Goal: Information Seeking & Learning: Learn about a topic

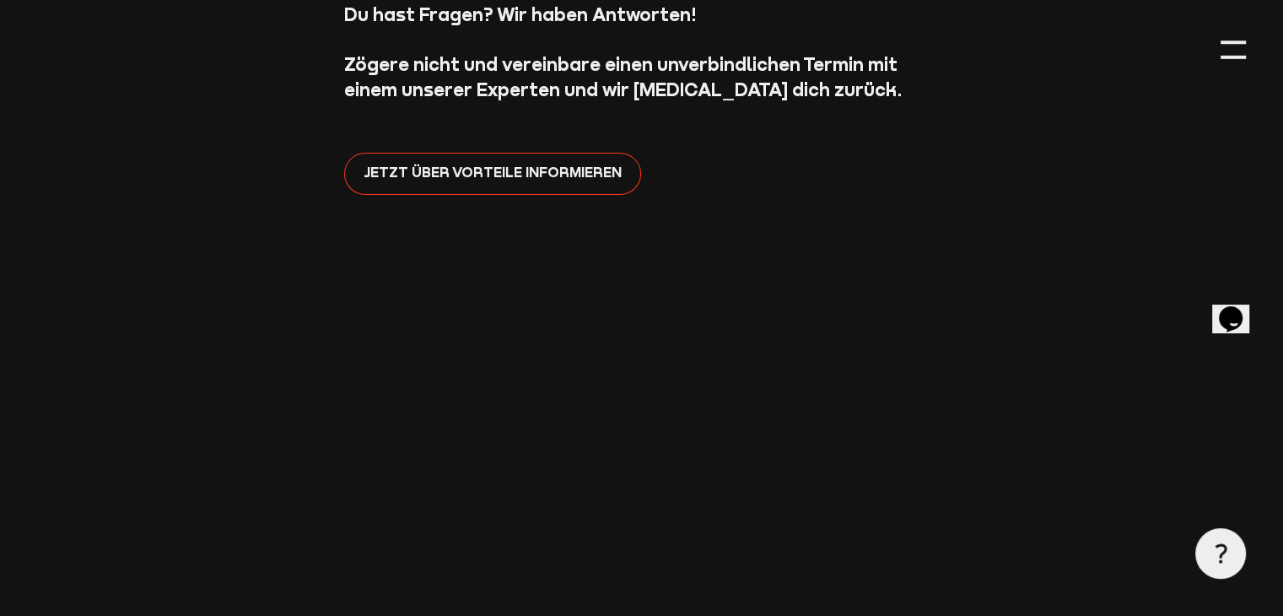
scroll to position [479, 0]
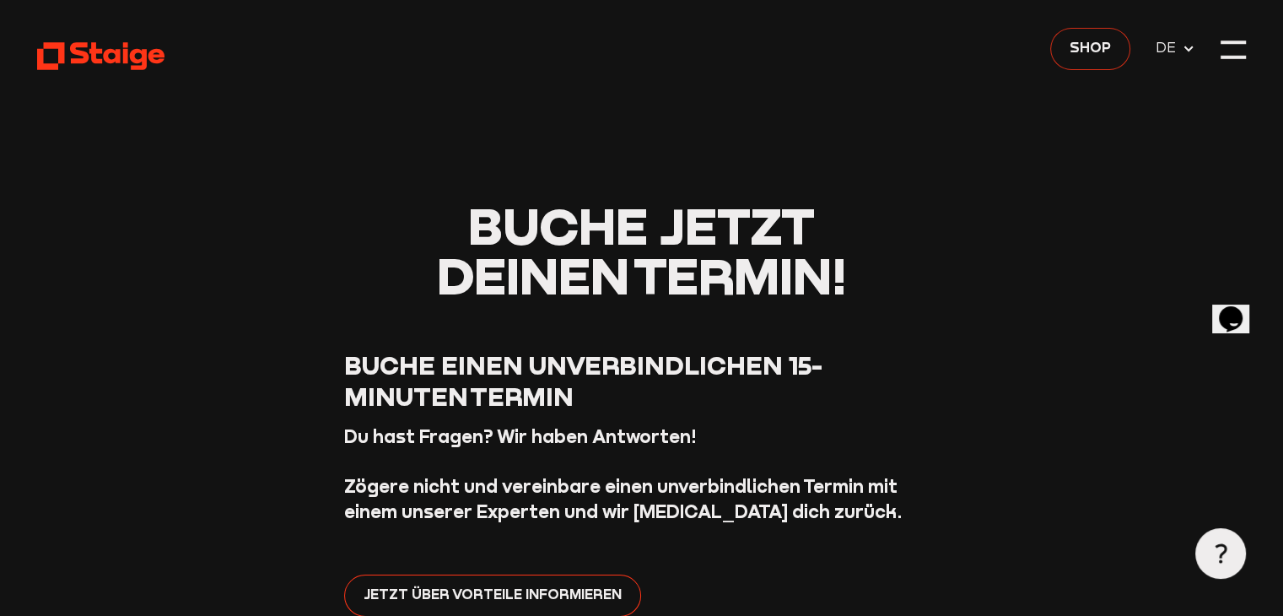
click at [1100, 38] on span "Shop" at bounding box center [1089, 48] width 41 height 22
click at [1234, 49] on div at bounding box center [1232, 49] width 25 height 25
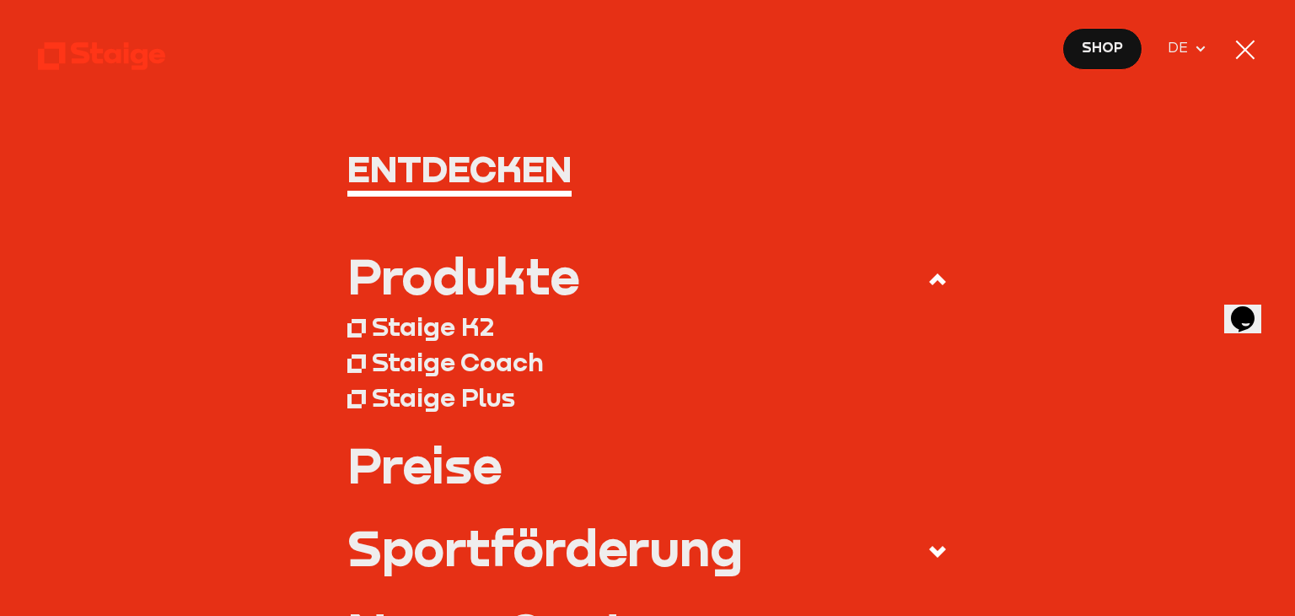
click at [455, 330] on div "Staige K2" at bounding box center [433, 325] width 122 height 31
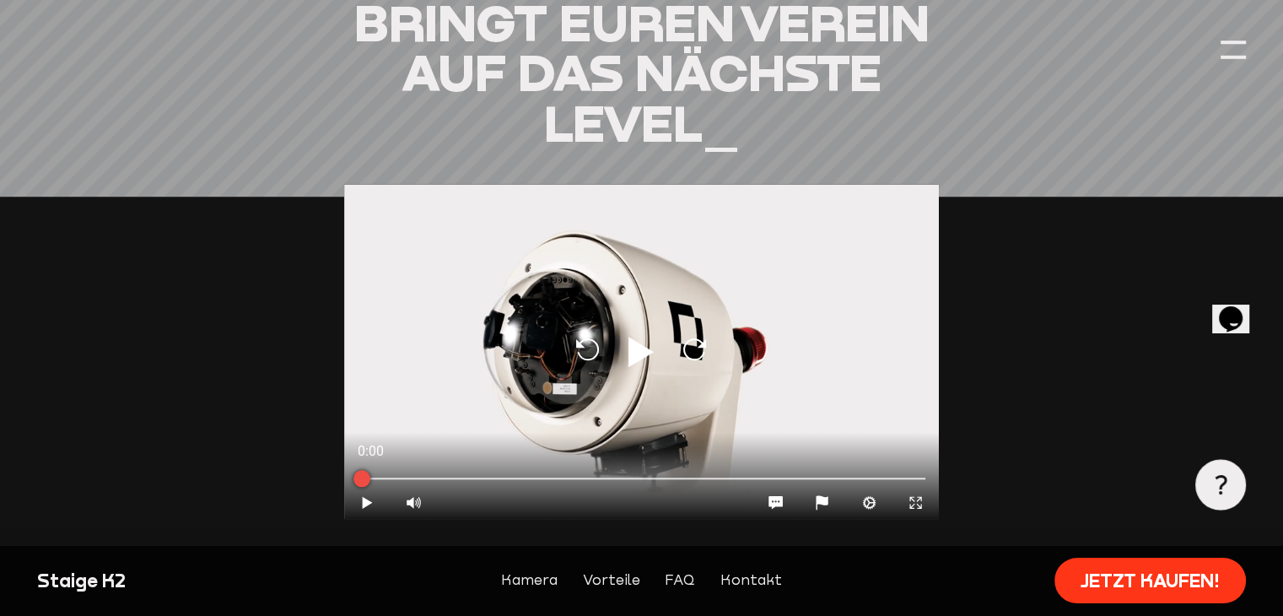
scroll to position [1518, 0]
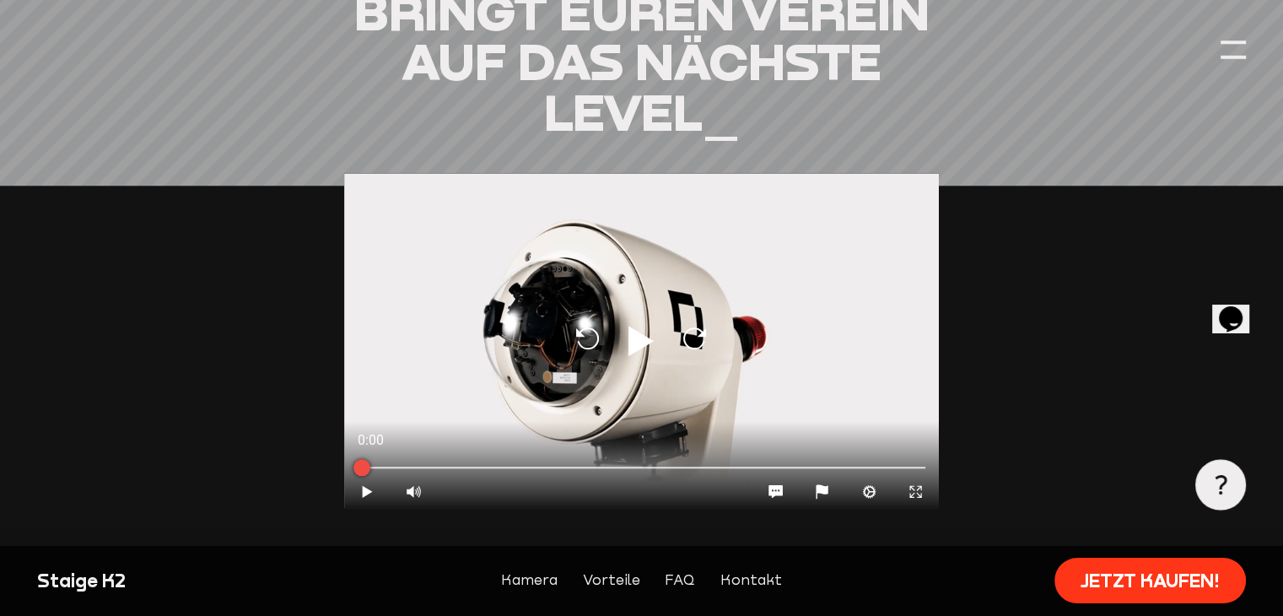
click at [638, 340] on icon at bounding box center [640, 341] width 25 height 30
type input "0.8"
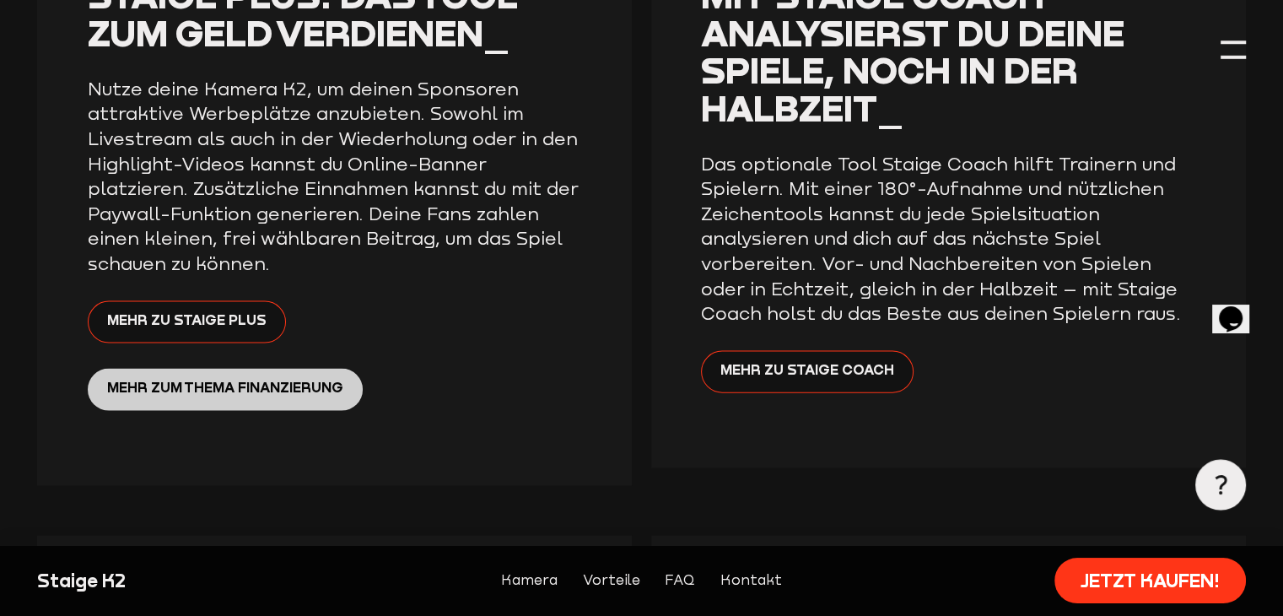
scroll to position [3542, 0]
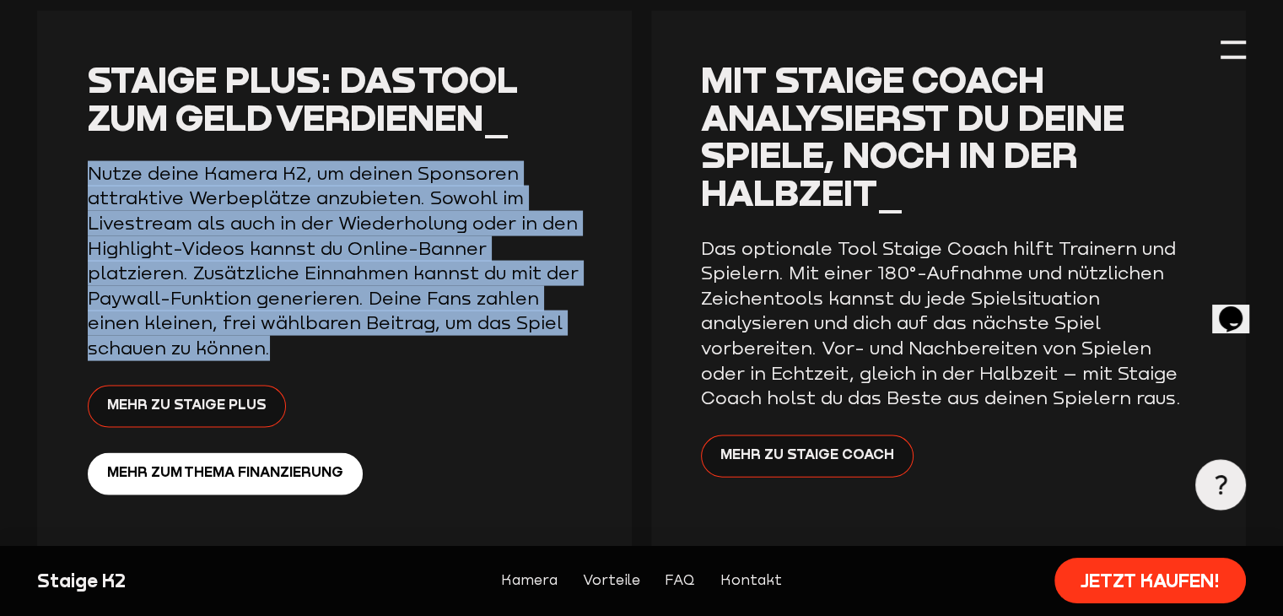
drag, startPoint x: 80, startPoint y: 143, endPoint x: 374, endPoint y: 321, distance: 343.2
click at [374, 321] on div "Staige Plus: Das Tool zum Geld verdienen_ Nutze deine Kamera K2, um deinen Spon…" at bounding box center [334, 290] width 595 height 559
click at [374, 321] on p "Nutze deine Kamera K2, um deinen Sponsoren attraktive Werbeplätze anzubieten. S…" at bounding box center [335, 261] width 495 height 200
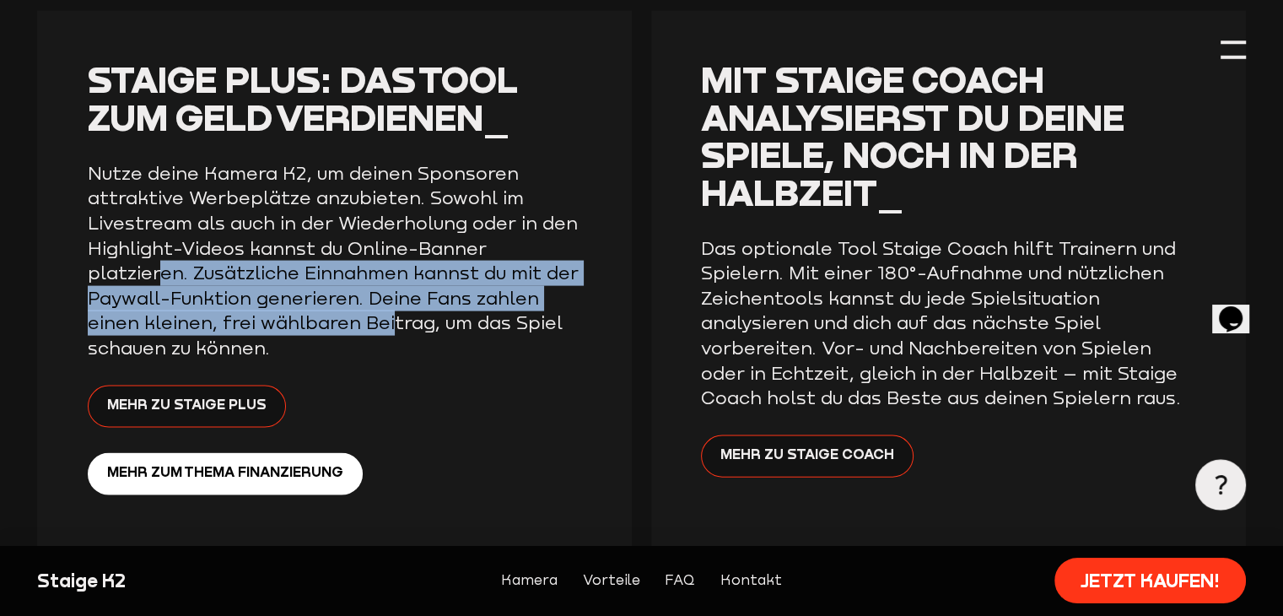
drag, startPoint x: 164, startPoint y: 244, endPoint x: 385, endPoint y: 304, distance: 229.9
click at [385, 303] on p "Nutze deine Kamera K2, um deinen Sponsoren attraktive Werbeplätze anzubieten. S…" at bounding box center [335, 261] width 495 height 200
click at [385, 305] on p "Nutze deine Kamera K2, um deinen Sponsoren attraktive Werbeplätze anzubieten. S…" at bounding box center [335, 261] width 495 height 200
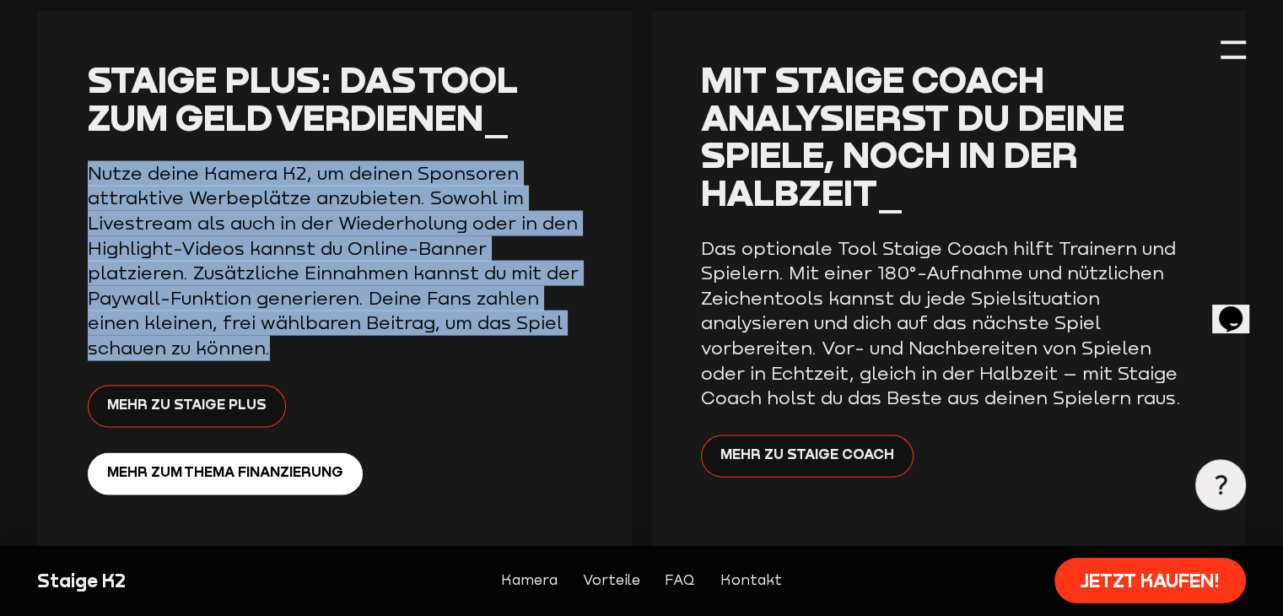
drag, startPoint x: 332, startPoint y: 311, endPoint x: 94, endPoint y: 131, distance: 299.2
click at [94, 131] on div "Staige Plus: Das Tool zum Geld verdienen_ Nutze deine Kamera K2, um deinen Spon…" at bounding box center [334, 290] width 595 height 559
click at [93, 131] on div "Staige Plus: Das Tool zum Geld verdienen_ Nutze deine Kamera K2, um deinen Spon…" at bounding box center [334, 290] width 595 height 559
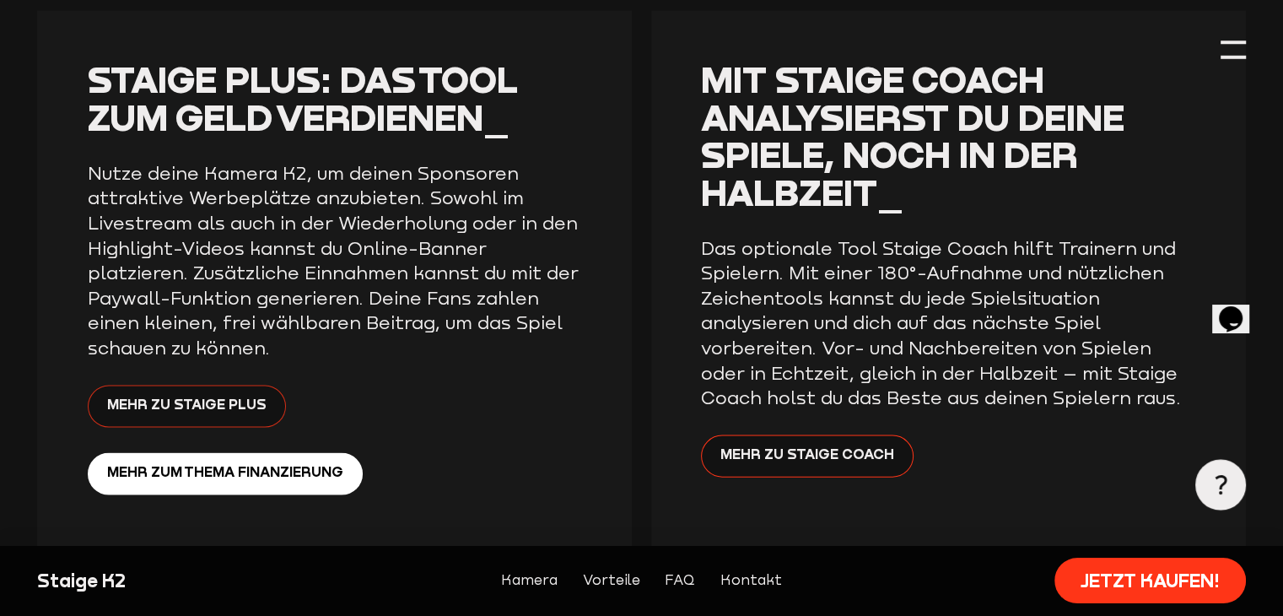
click at [213, 395] on span "Mehr zu Staige Plus" at bounding box center [186, 406] width 159 height 22
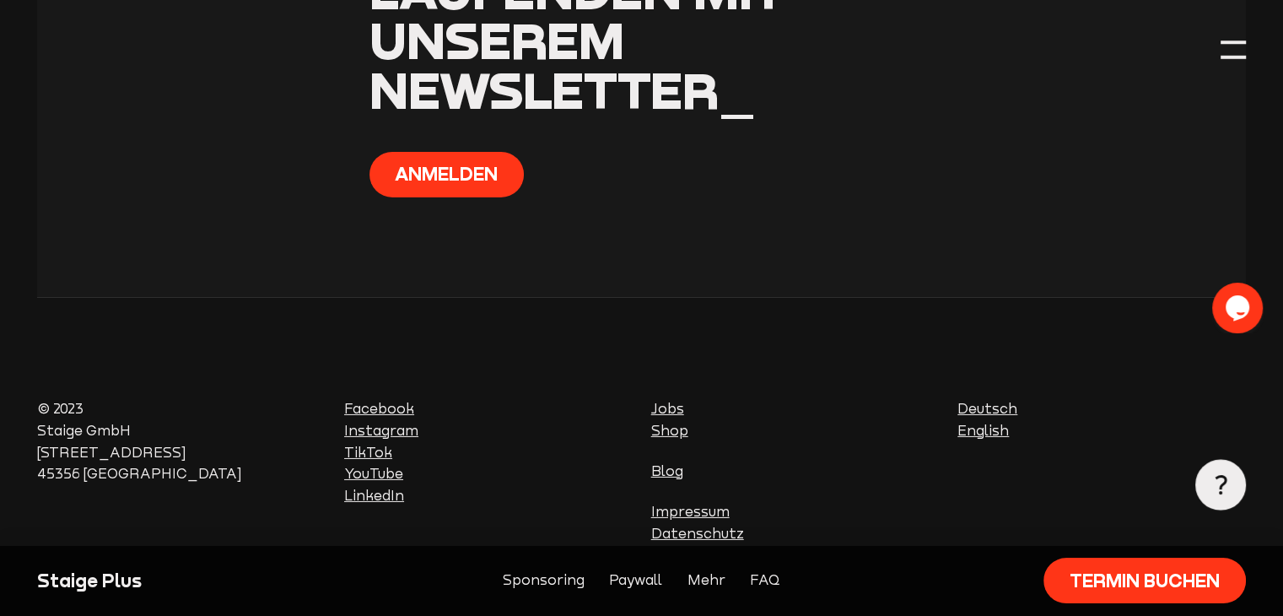
scroll to position [5519, 0]
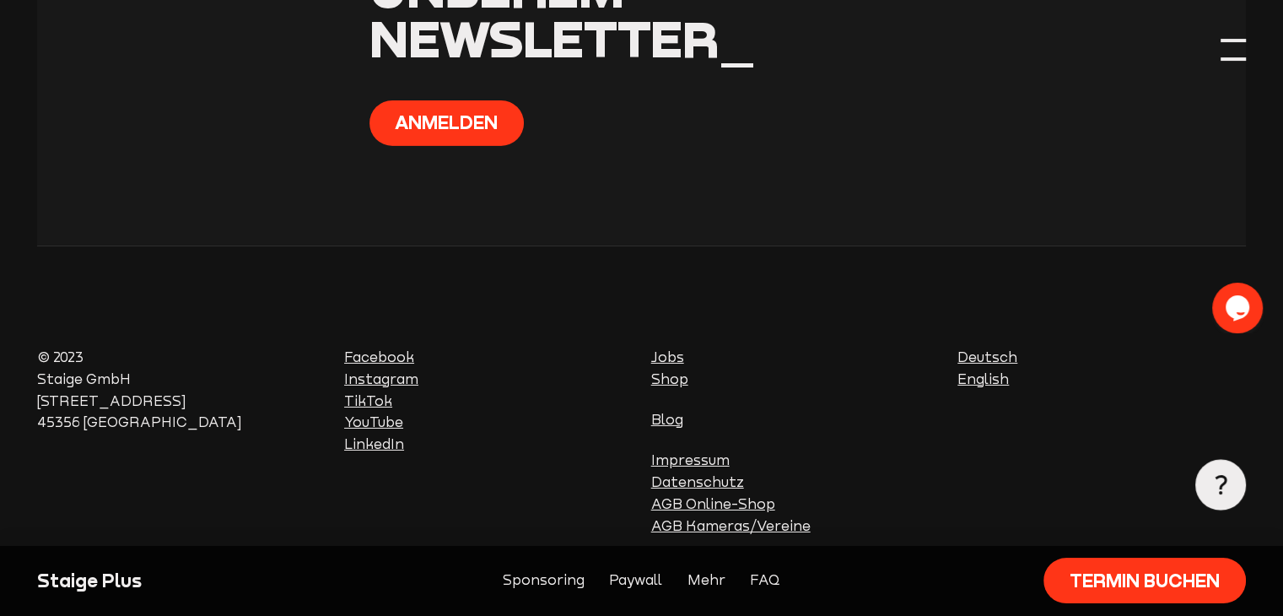
click at [1240, 41] on div at bounding box center [1232, 40] width 25 height 3
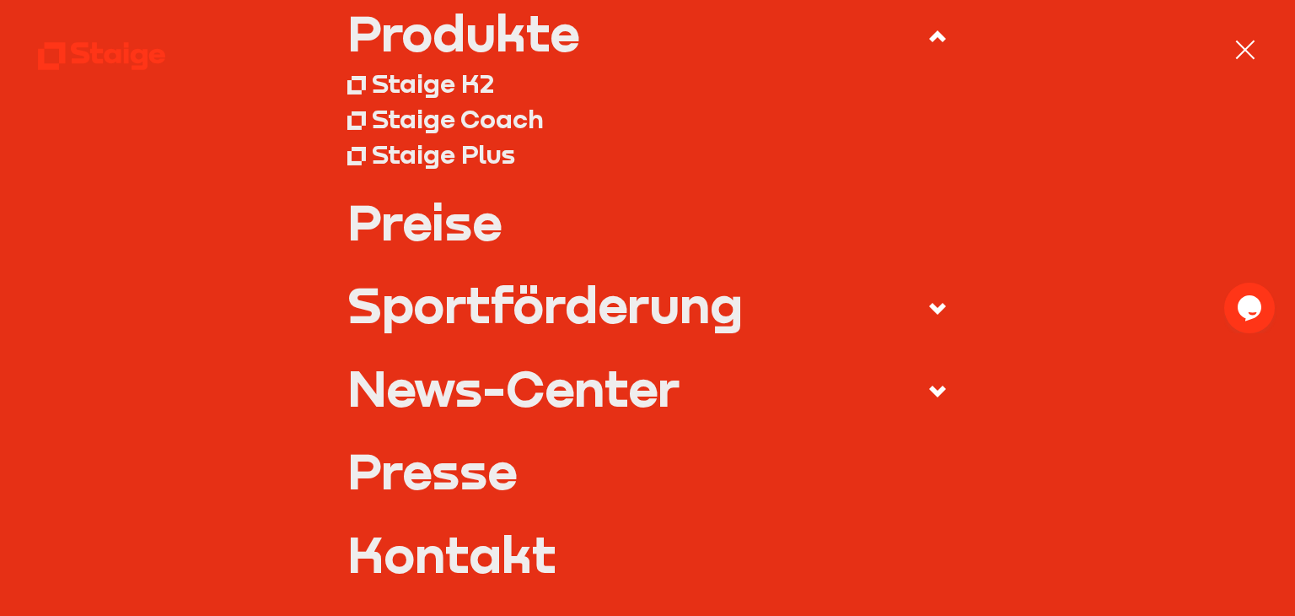
scroll to position [253, 0]
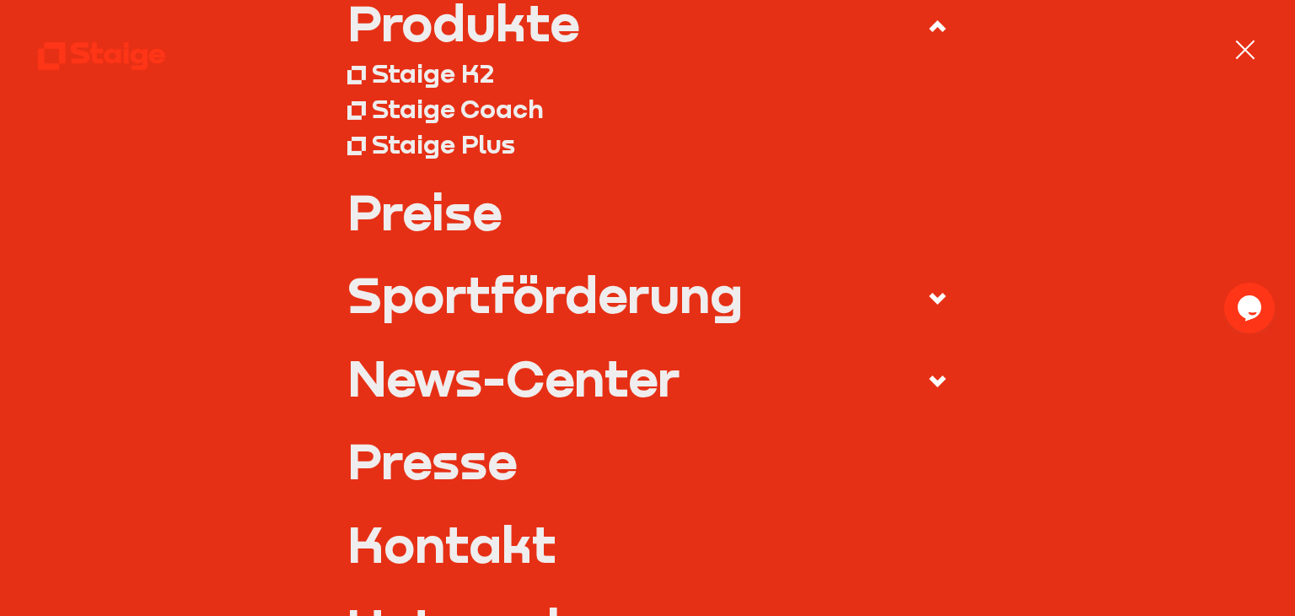
click at [425, 213] on link "Preise" at bounding box center [647, 211] width 600 height 50
